Goal: Communication & Community: Answer question/provide support

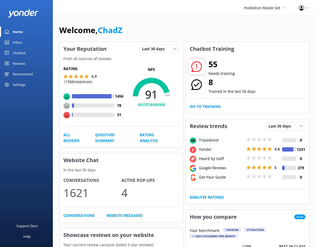
click at [27, 60] on link "Reviews" at bounding box center [26, 63] width 53 height 11
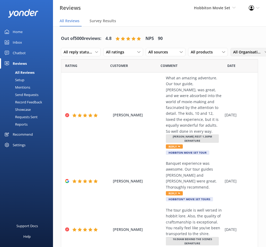
click at [246, 52] on span "All Organisations" at bounding box center [248, 52] width 31 height 6
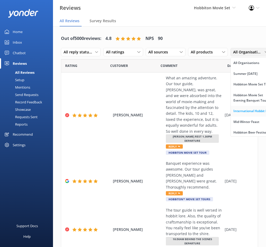
click at [243, 116] on link "International Hobbit Day" at bounding box center [253, 111] width 47 height 11
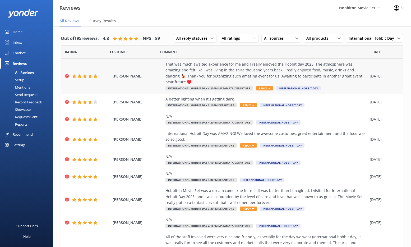
click at [197, 65] on div "That was much awaited experience for me and I really enjoyed the Hobbit day 202…" at bounding box center [267, 73] width 202 height 24
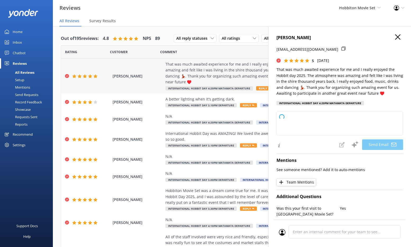
type textarea "Thank you so much, [PERSON_NAME]! We're thrilled to hear you enjoyed Hobbit Day…"
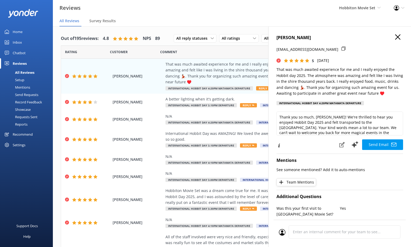
click at [397, 36] on h4 "[PERSON_NAME]" at bounding box center [340, 37] width 127 height 7
click at [395, 37] on icon "button" at bounding box center [397, 36] width 5 height 5
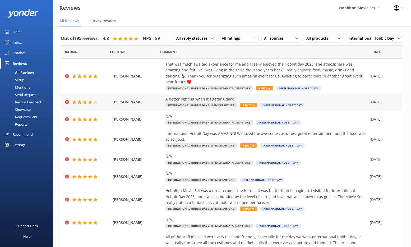
scroll to position [7, 0]
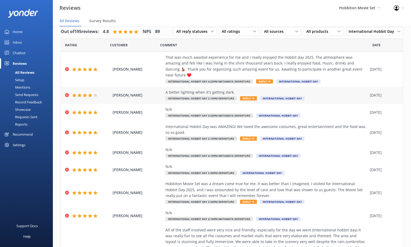
click at [154, 87] on div "[PERSON_NAME] A better lighting when it's getting dark. International Hobbit Da…" at bounding box center [232, 95] width 342 height 17
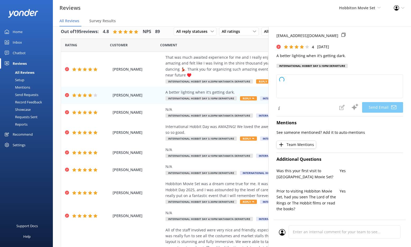
type textarea "Thank you for your feedback, [PERSON_NAME]! We appreciate your suggestion about…"
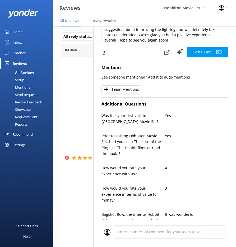
scroll to position [0, 0]
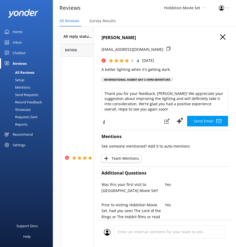
click at [220, 37] on use "button" at bounding box center [222, 36] width 5 height 5
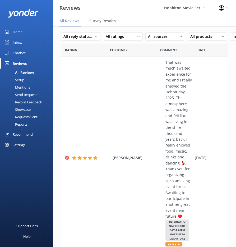
click at [26, 80] on link "Setup" at bounding box center [28, 79] width 50 height 7
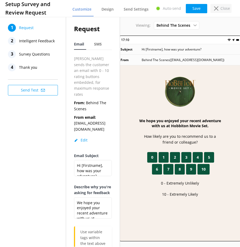
click at [217, 10] on icon at bounding box center [216, 8] width 4 height 4
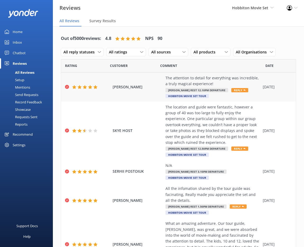
click at [215, 81] on div "The attention to detail for everything was incredible, a truly magical experien…" at bounding box center [213, 81] width 95 height 12
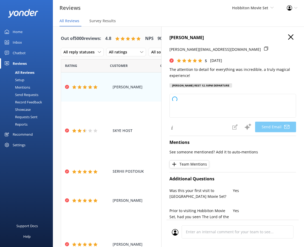
type textarea "Thank you so much for your kind words, [PERSON_NAME]! We're thrilled to hear yo…"
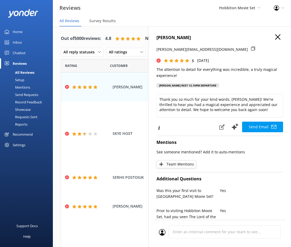
click at [275, 37] on icon "button" at bounding box center [277, 36] width 5 height 5
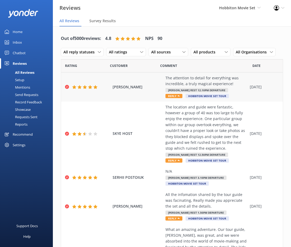
click at [150, 90] on div "[PERSON_NAME] The attention to detail for everything was incredible, a truly ma…" at bounding box center [172, 86] width 222 height 29
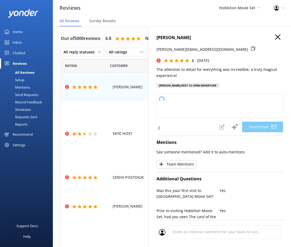
type textarea "Thank you so much, [PERSON_NAME]! We're thrilled to hear you had such a magical…"
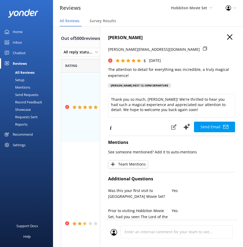
click at [227, 36] on icon "button" at bounding box center [229, 36] width 5 height 5
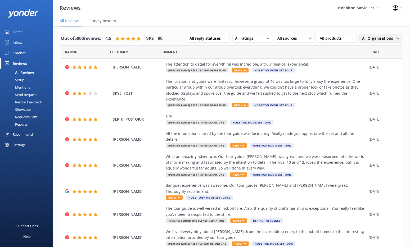
click at [363, 39] on span "All Organisations" at bounding box center [379, 38] width 34 height 6
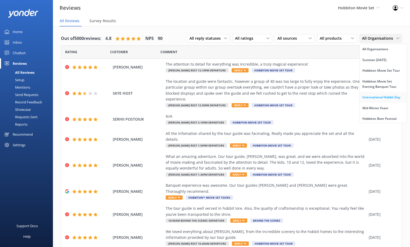
click at [369, 100] on div "International Hobbit Day" at bounding box center [381, 97] width 38 height 5
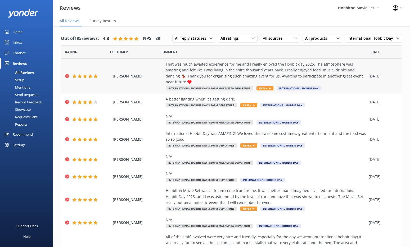
click at [213, 73] on div "That was much awaited experience for me and I really enjoyed the Hobbit day 202…" at bounding box center [266, 73] width 200 height 24
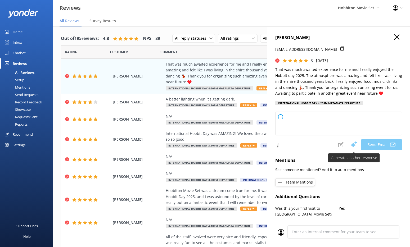
type textarea "Thank you so much, [PERSON_NAME]! We’re thrilled to hear you enjoyed Hobbit Day…"
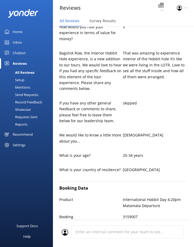
scroll to position [261, 0]
